Goal: Transaction & Acquisition: Purchase product/service

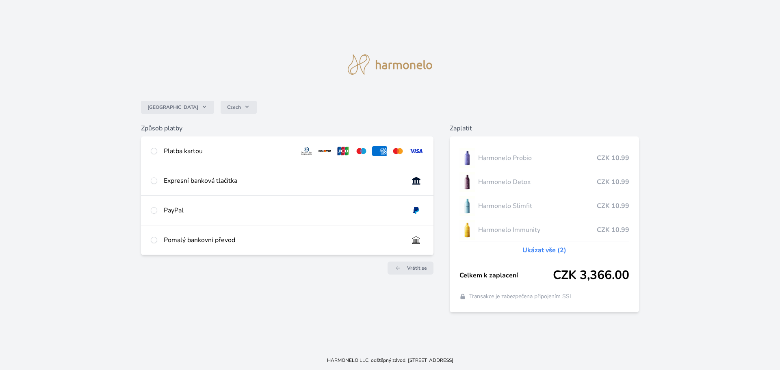
click at [164, 150] on div "Platba kartou" at bounding box center [228, 151] width 129 height 10
radio input "true"
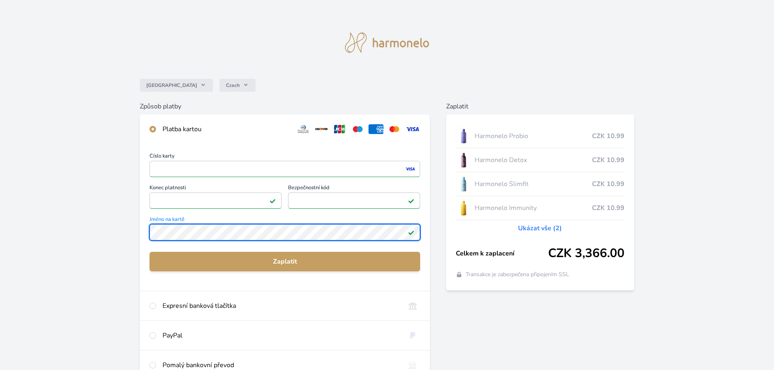
click at [94, 226] on div "Česko Czech Způsob platby Platba kartou Číslo karty <p>Your browser does not su…" at bounding box center [387, 211] width 774 height 422
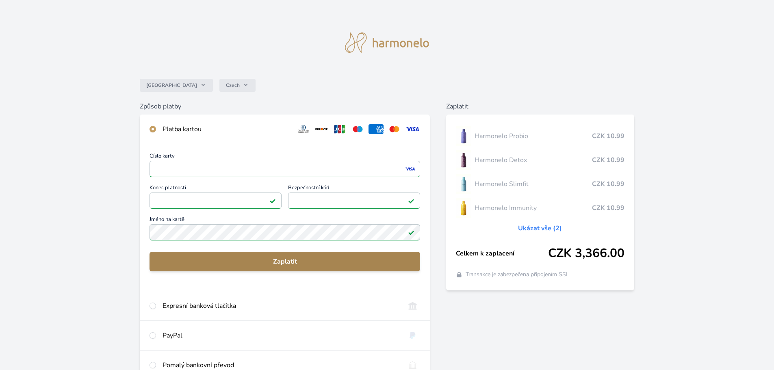
click at [285, 265] on span "Zaplatit" at bounding box center [284, 262] width 257 height 10
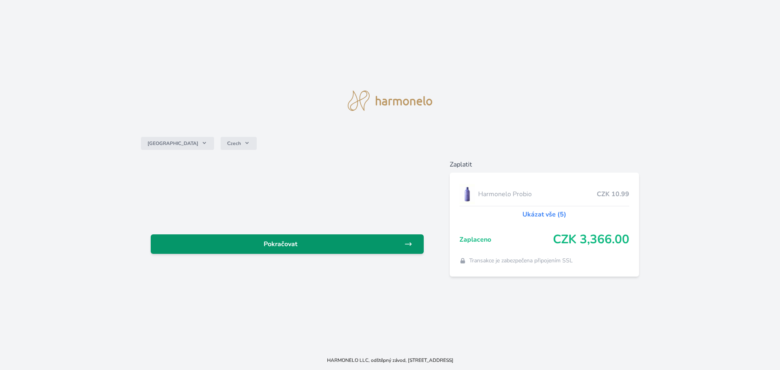
click at [318, 237] on link "Pokračovat" at bounding box center [287, 243] width 273 height 19
